Goal: Task Accomplishment & Management: Complete application form

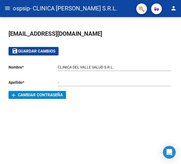
click at [8, 8] on mat-icon "menu" at bounding box center [7, 8] width 6 height 6
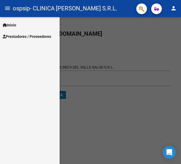
click at [19, 38] on span "Prestadores / Proveedores" at bounding box center [27, 37] width 48 height 6
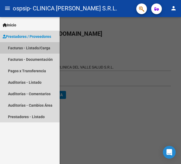
click at [23, 48] on link "Facturas - Listado/Carga" at bounding box center [30, 47] width 60 height 11
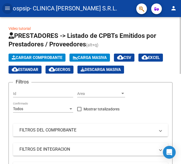
click at [49, 55] on span "Cargar Comprobante" at bounding box center [37, 57] width 51 height 5
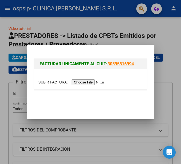
click at [96, 80] on input "file" at bounding box center [71, 82] width 67 height 6
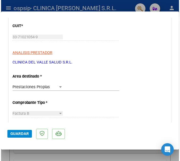
scroll to position [80, 0]
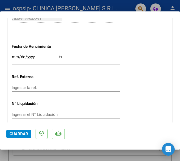
scroll to position [315, 0]
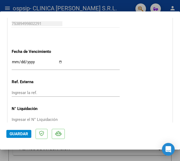
click at [36, 62] on input "Ingresar la fecha" at bounding box center [37, 64] width 51 height 9
click at [13, 61] on input "Ingresar la fecha" at bounding box center [37, 64] width 51 height 9
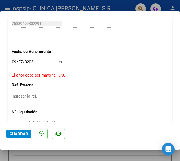
type input "[DATE]"
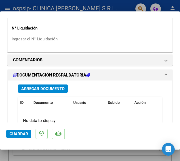
scroll to position [395, 0]
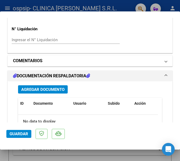
click at [113, 61] on mat-panel-title "COMENTARIOS" at bounding box center [87, 61] width 148 height 6
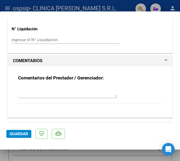
click at [57, 93] on textarea at bounding box center [68, 92] width 100 height 11
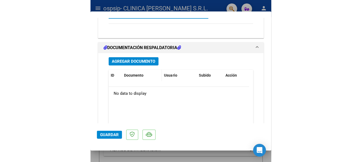
scroll to position [448, 0]
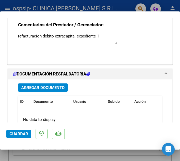
type textarea "refacturacion debito extracapita. expediente 1"
click at [44, 87] on span "Agregar Documento" at bounding box center [42, 87] width 43 height 5
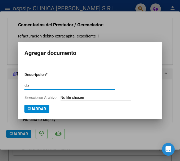
type input "d"
type input "detalle doc resp expediente 1"
click at [95, 97] on input "Seleccionar Archivo" at bounding box center [96, 98] width 71 height 5
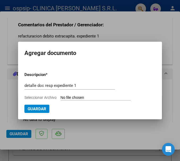
type input "C:\fakepath\EXP 1 OSPSIP Rio Negro - refacturacion debito.pdf"
click at [63, 112] on button "Guardar" at bounding box center [65, 109] width 25 height 8
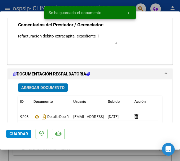
click at [10, 134] on span "Guardar" at bounding box center [19, 134] width 19 height 5
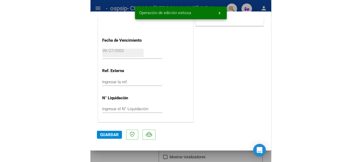
scroll to position [320, 0]
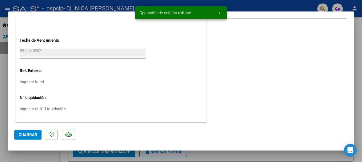
click at [181, 50] on div at bounding box center [181, 81] width 362 height 162
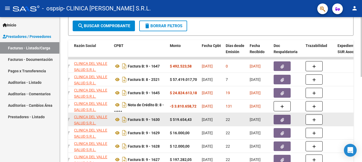
scroll to position [100, 0]
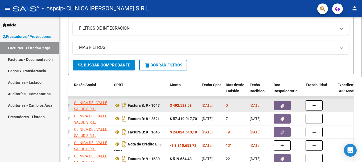
click at [181, 106] on icon "button" at bounding box center [282, 106] width 3 height 4
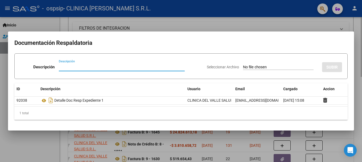
click at [181, 69] on div at bounding box center [181, 81] width 362 height 162
